Goal: Task Accomplishment & Management: Use online tool/utility

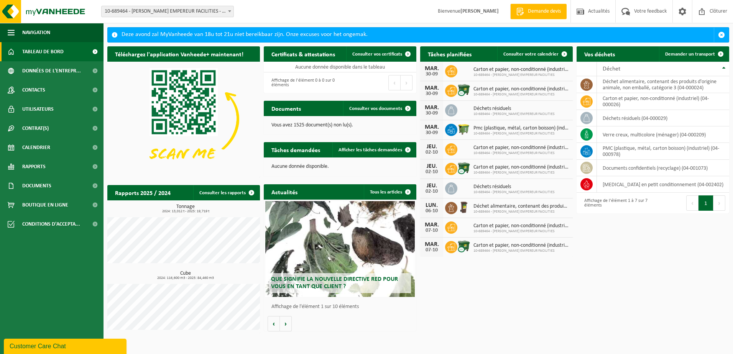
click at [534, 11] on span "Demande devis" at bounding box center [544, 12] width 37 height 8
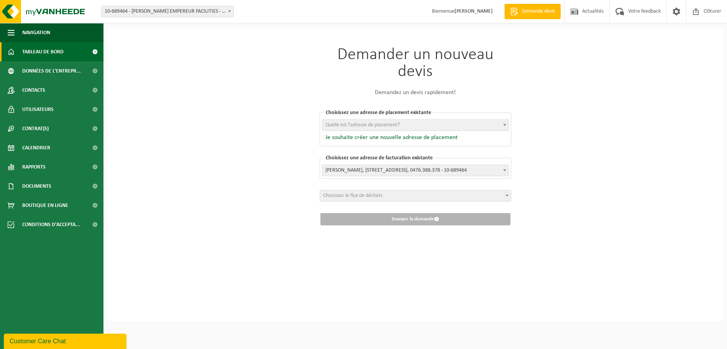
click at [44, 53] on span "Tableau de bord" at bounding box center [42, 51] width 41 height 19
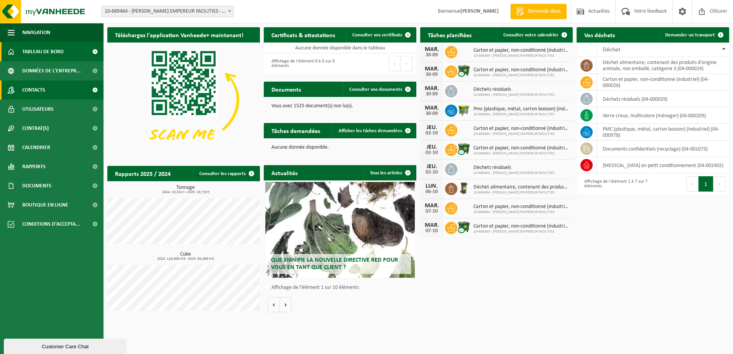
click at [42, 87] on span "Contacts" at bounding box center [33, 90] width 23 height 19
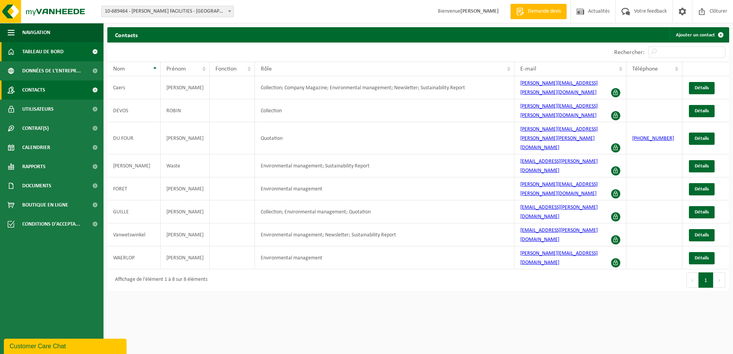
click at [26, 53] on span "Tableau de bord" at bounding box center [42, 51] width 41 height 19
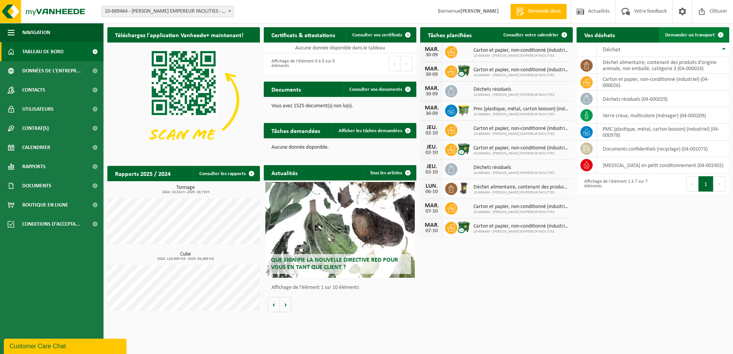
click at [705, 33] on span "Demander un transport" at bounding box center [690, 35] width 50 height 5
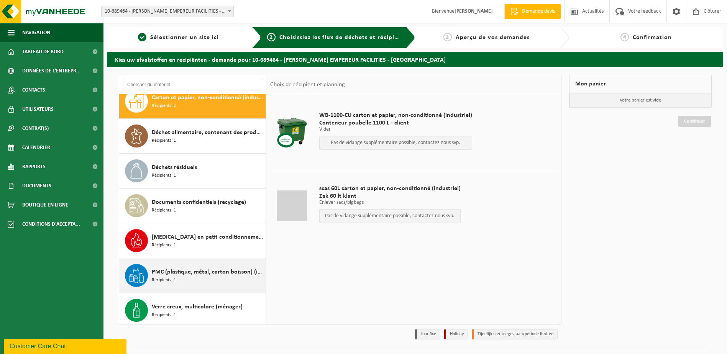
scroll to position [13, 0]
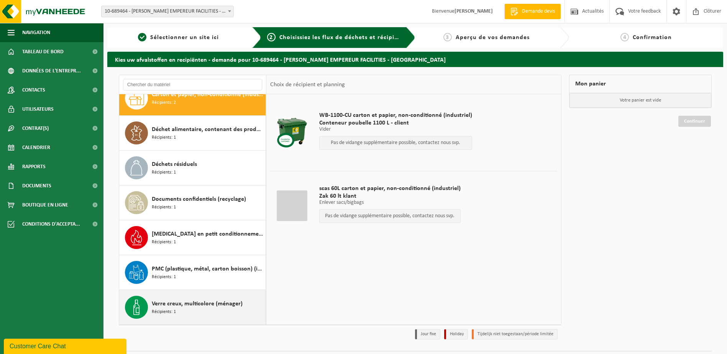
click at [176, 304] on span "Verre creux, multicolore (ménager)" at bounding box center [197, 303] width 91 height 9
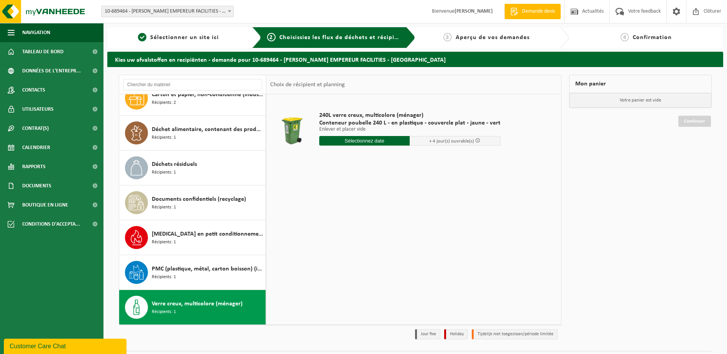
click at [372, 137] on input "text" at bounding box center [364, 141] width 91 height 10
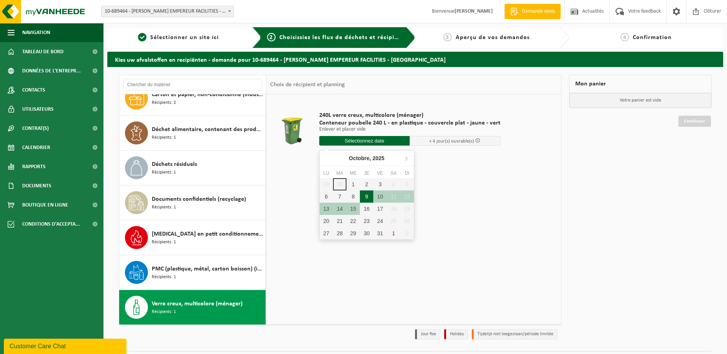
click at [366, 194] on div "9" at bounding box center [366, 197] width 13 height 12
type input "à partir de 2025-10-09"
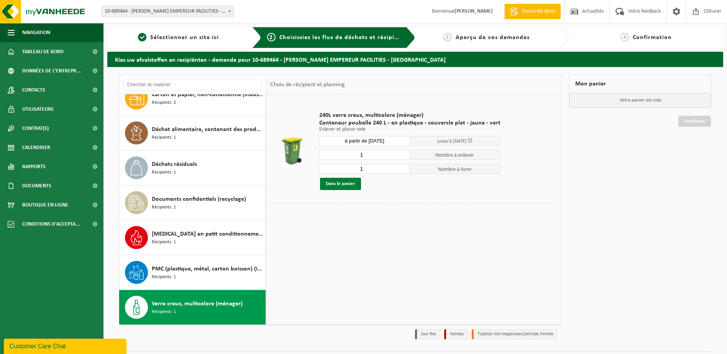
click at [343, 183] on button "Dans le panier" at bounding box center [340, 184] width 41 height 12
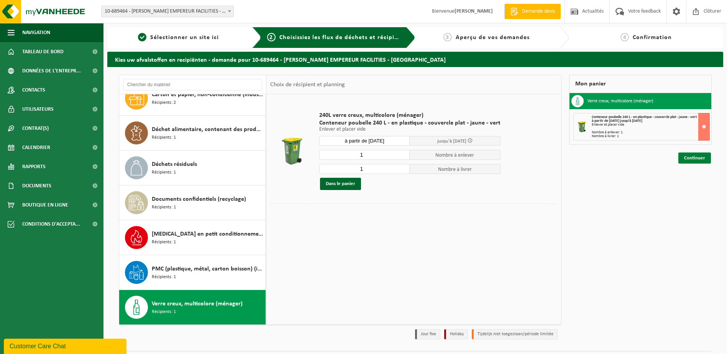
click at [699, 157] on link "Continuer" at bounding box center [695, 158] width 33 height 11
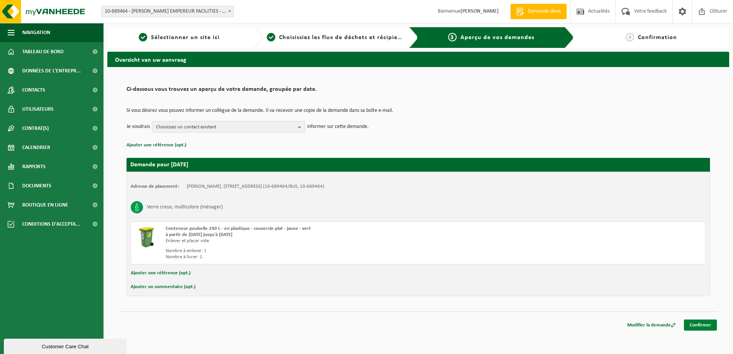
click at [705, 326] on link "Confirmer" at bounding box center [700, 325] width 33 height 11
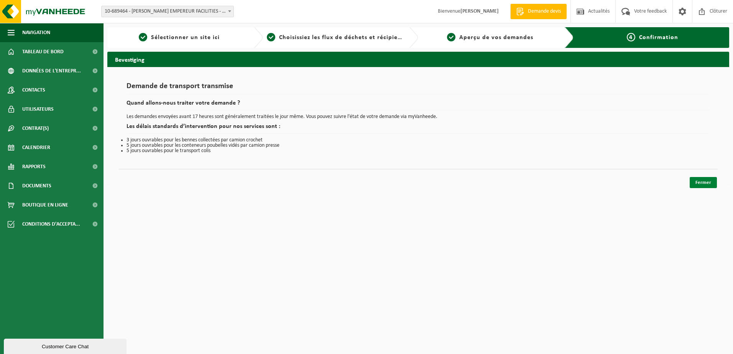
click at [709, 181] on link "Fermer" at bounding box center [703, 182] width 27 height 11
